Goal: Task Accomplishment & Management: Use online tool/utility

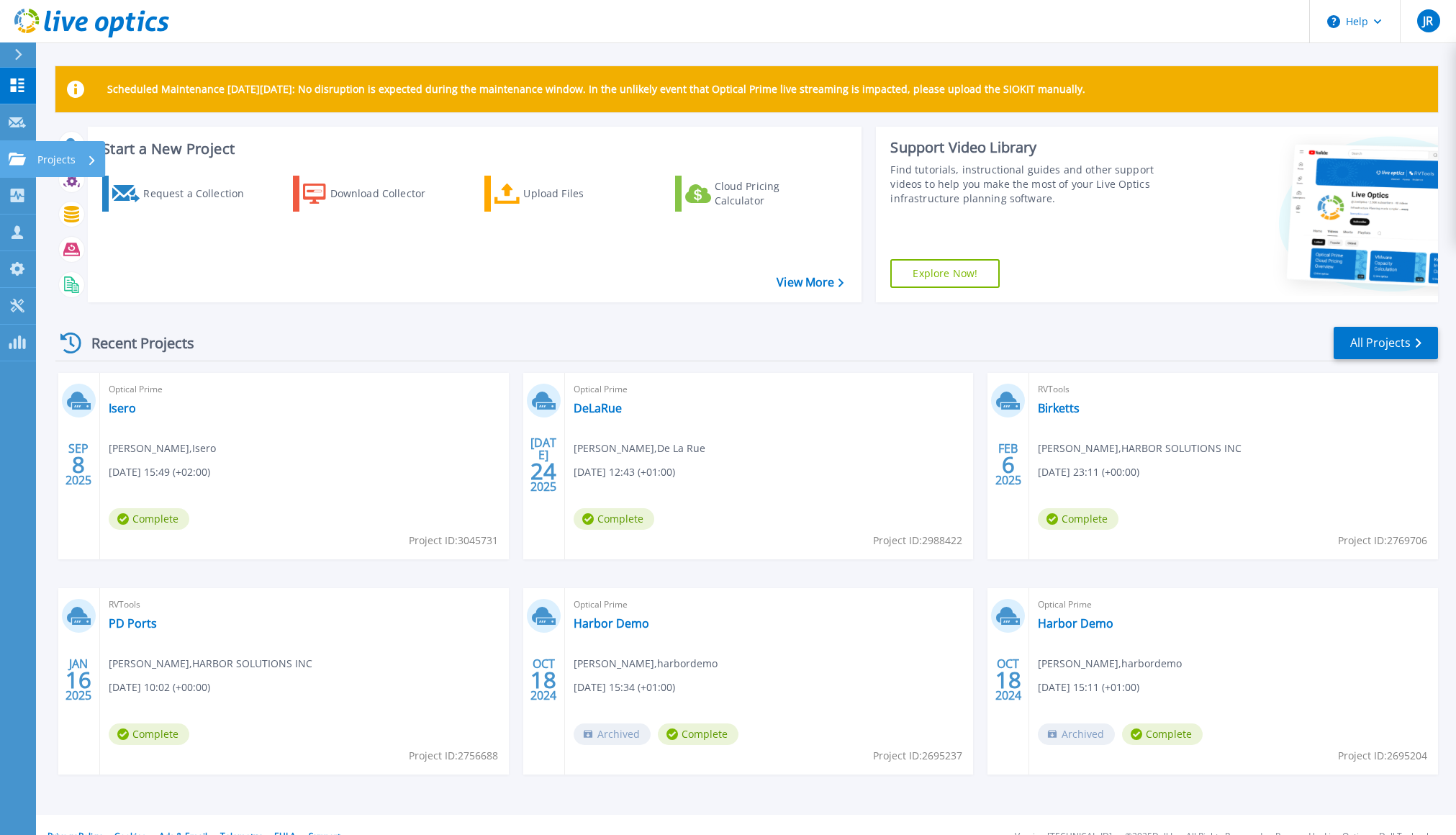
click at [21, 153] on div at bounding box center [17, 159] width 17 height 13
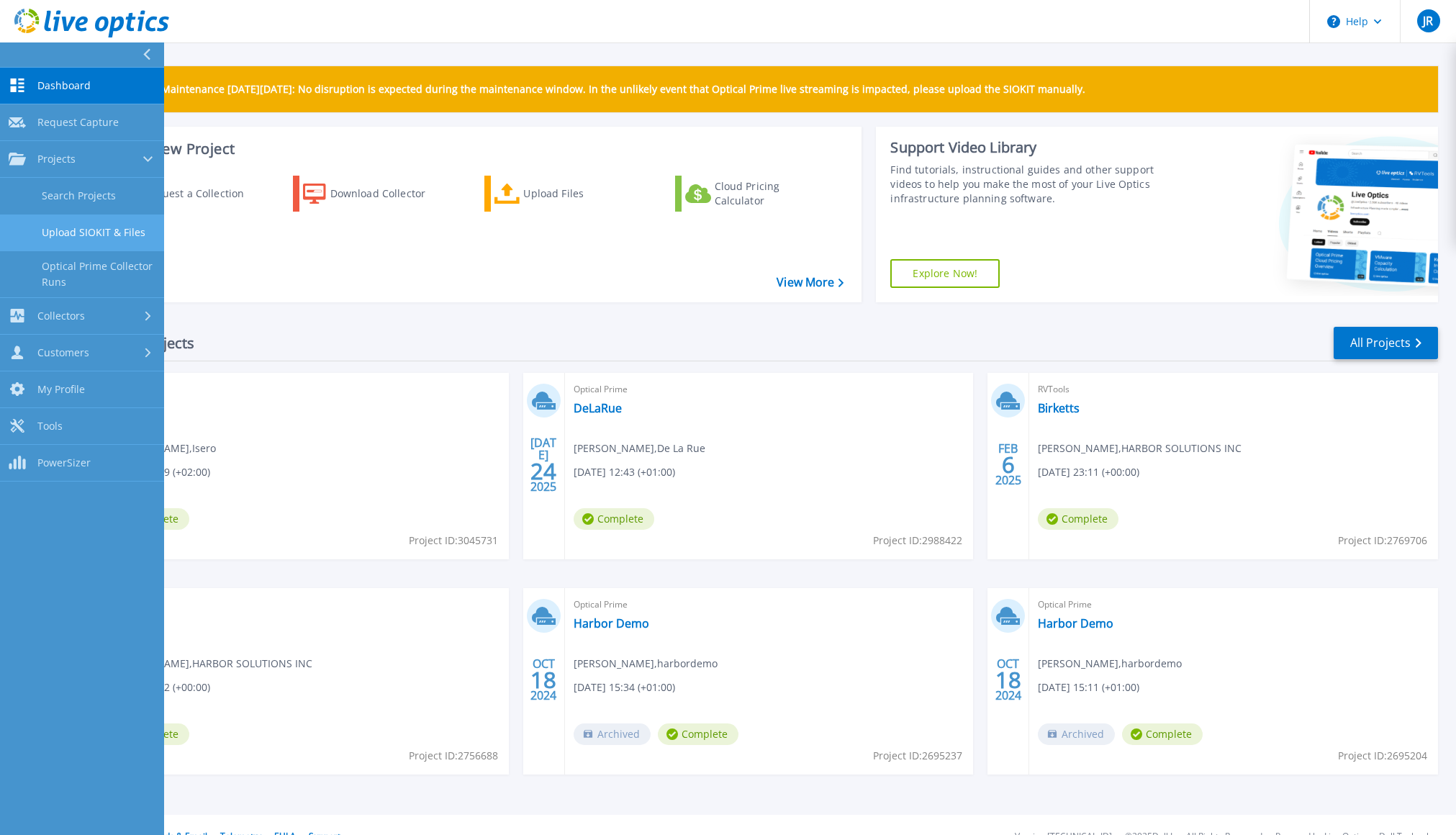
click at [88, 223] on link "Upload SIOKIT & Files" at bounding box center [82, 233] width 164 height 37
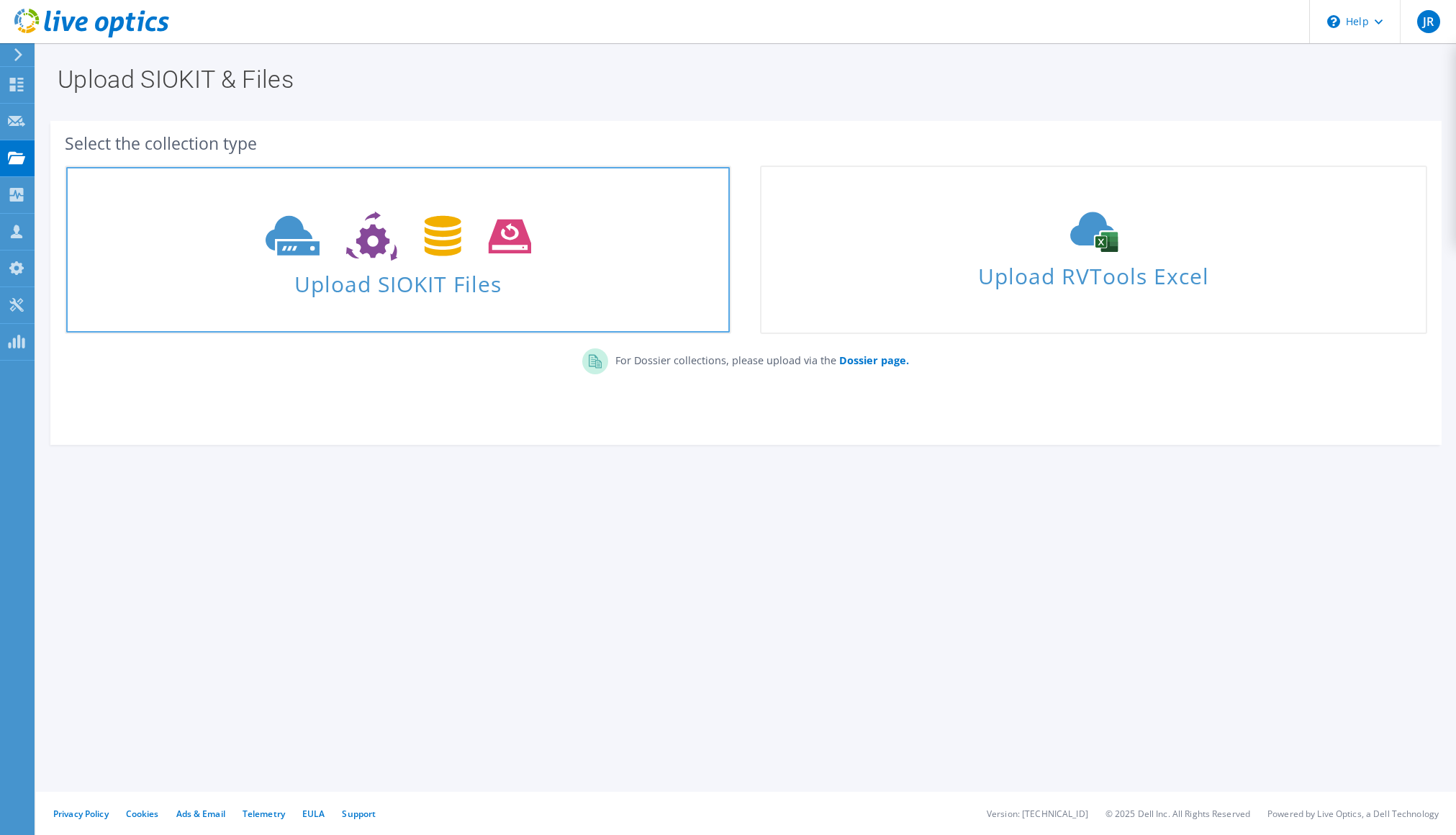
click at [434, 272] on span "Upload SIOKIT Files" at bounding box center [398, 280] width 664 height 31
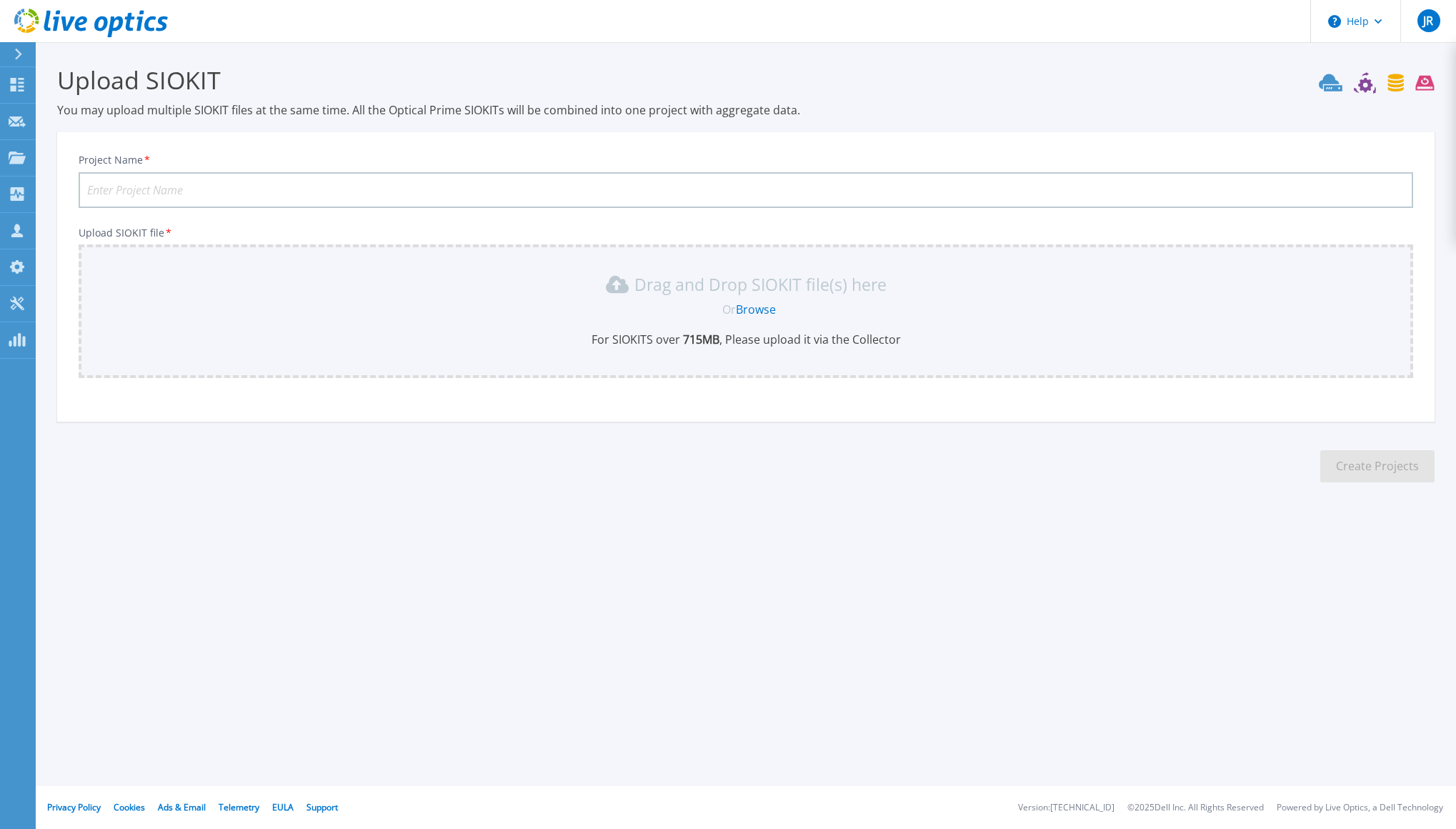
click at [129, 188] on input "Project Name *" at bounding box center [746, 190] width 1335 height 36
type input "Selco"
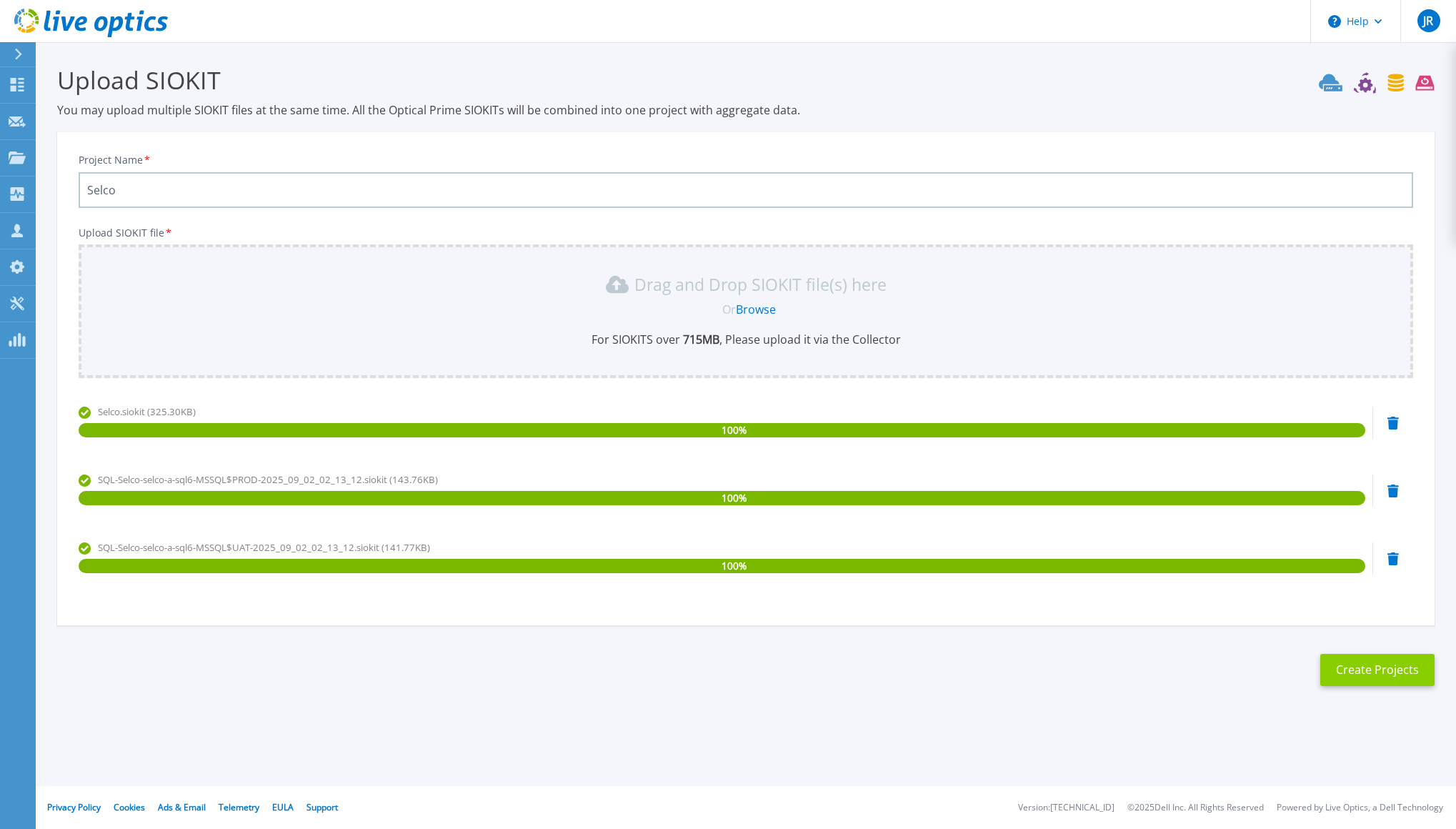
click at [1388, 680] on button "Create Projects" at bounding box center [1377, 669] width 114 height 32
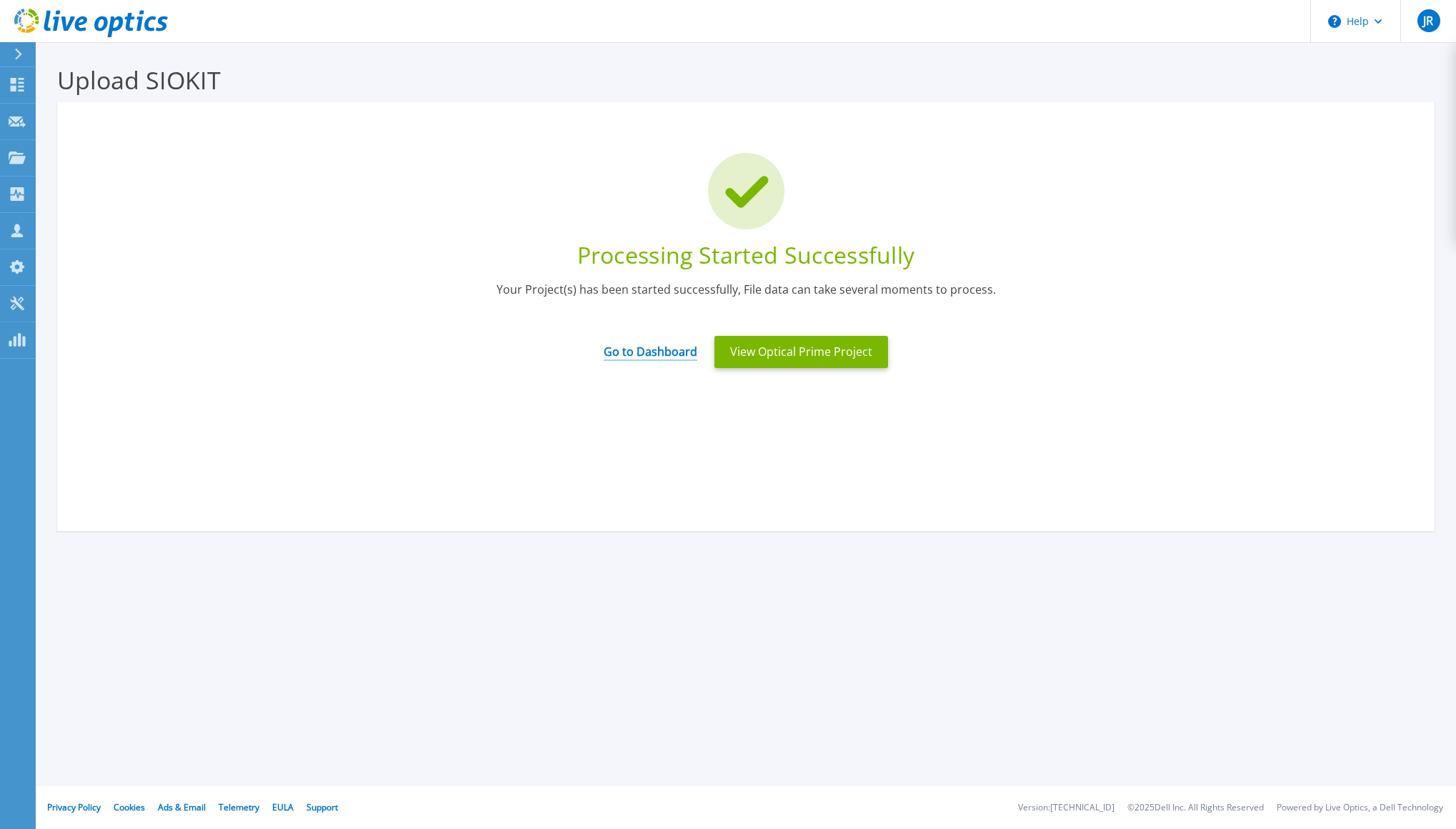
click at [655, 353] on link "Go to Dashboard" at bounding box center [650, 346] width 93 height 28
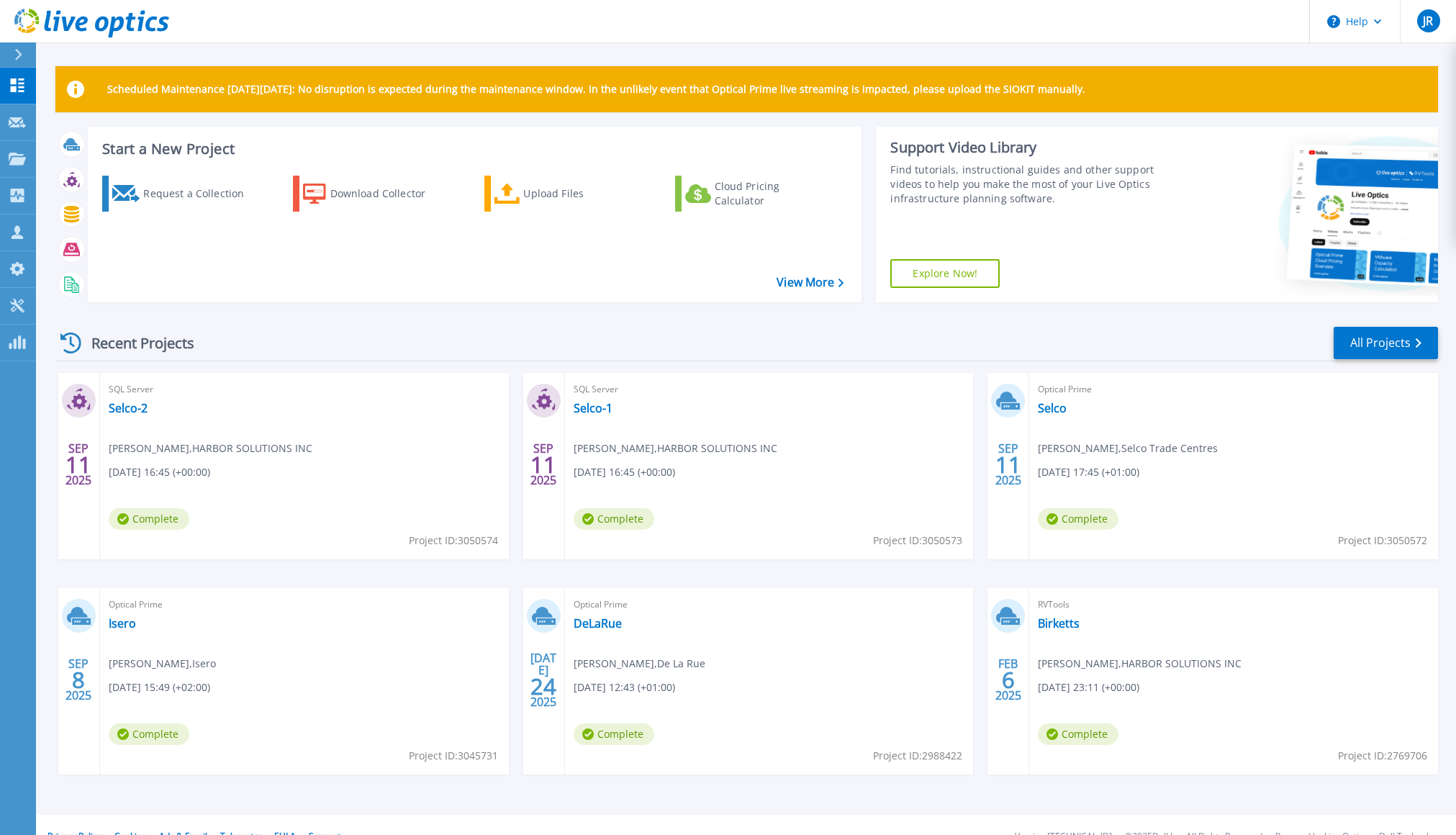
click at [1227, 469] on div "Optical Prime [PERSON_NAME] , [GEOGRAPHIC_DATA] [DATE] 17:45 (+01:00) Complete …" at bounding box center [1233, 466] width 409 height 186
click at [1119, 440] on span "[PERSON_NAME] , [GEOGRAPHIC_DATA]" at bounding box center [1127, 448] width 180 height 16
click at [1052, 410] on link "Selco" at bounding box center [1052, 408] width 29 height 14
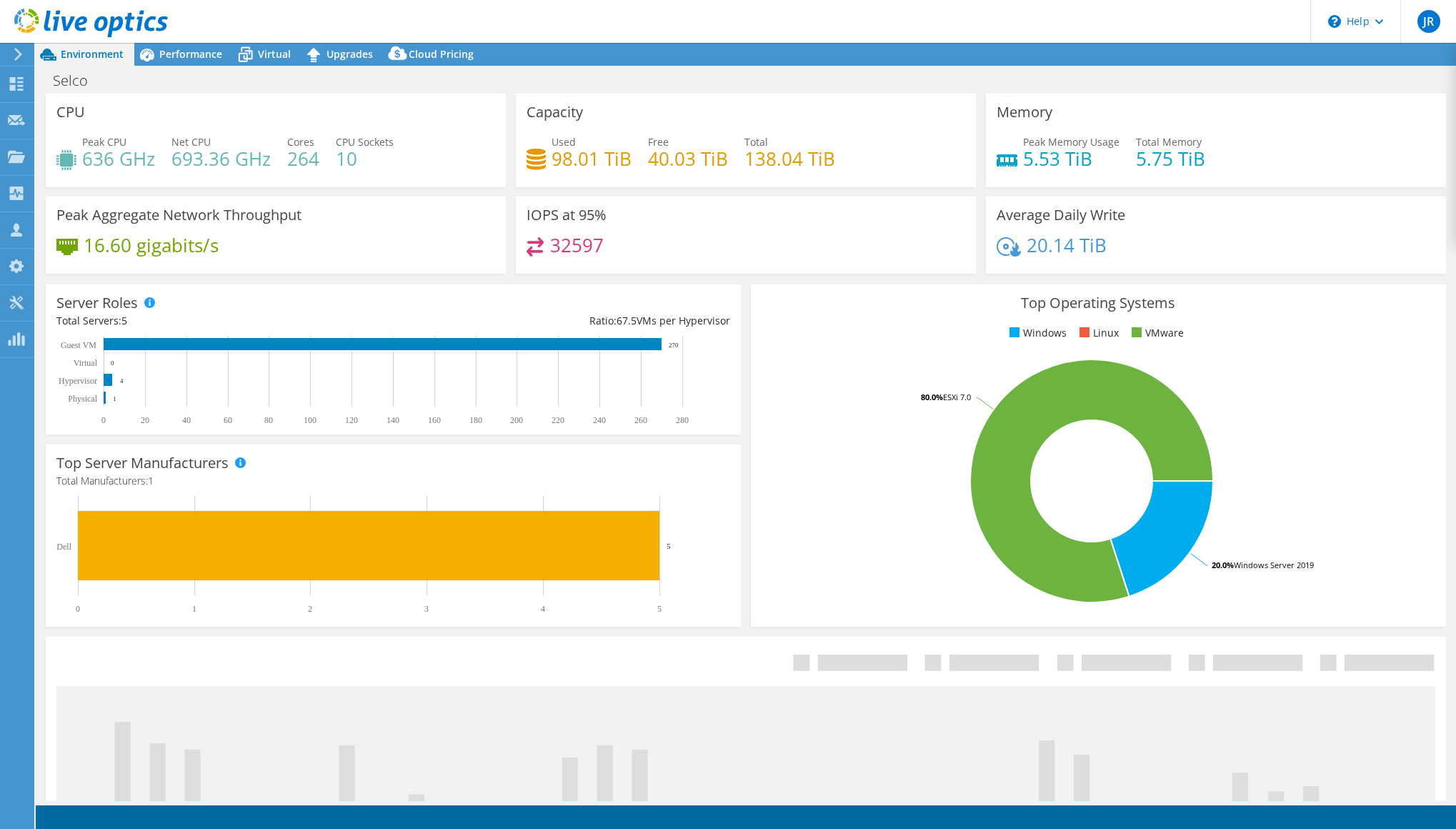
select select "USD"
